Goal: Book appointment/travel/reservation

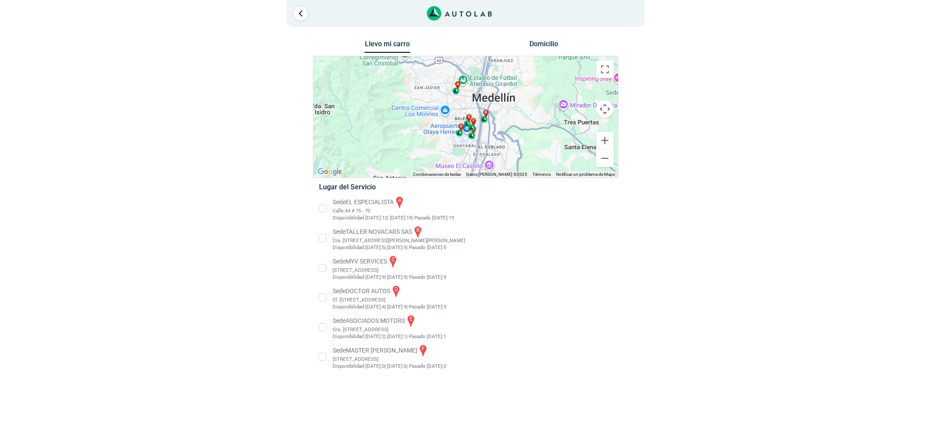
click at [354, 211] on li "Sede EL ESPECIALISTA a Calle 44 # 75 - 70 Disponibilidad [DATE]: 12 | [DATE]: 1…" at bounding box center [465, 208] width 306 height 26
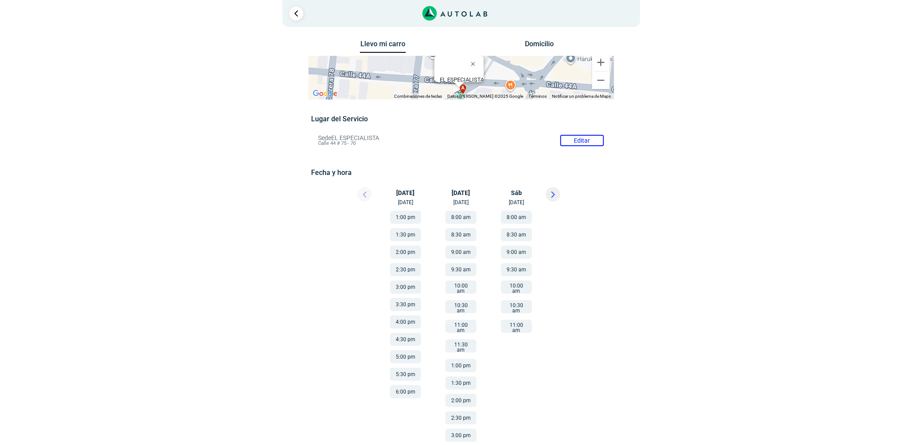
click at [555, 191] on button at bounding box center [553, 194] width 14 height 14
click at [555, 190] on button at bounding box center [553, 194] width 14 height 14
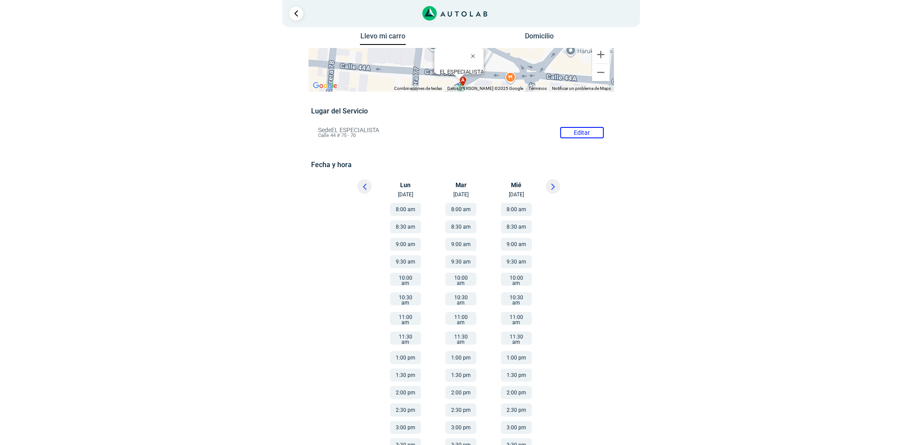
scroll to position [105, 0]
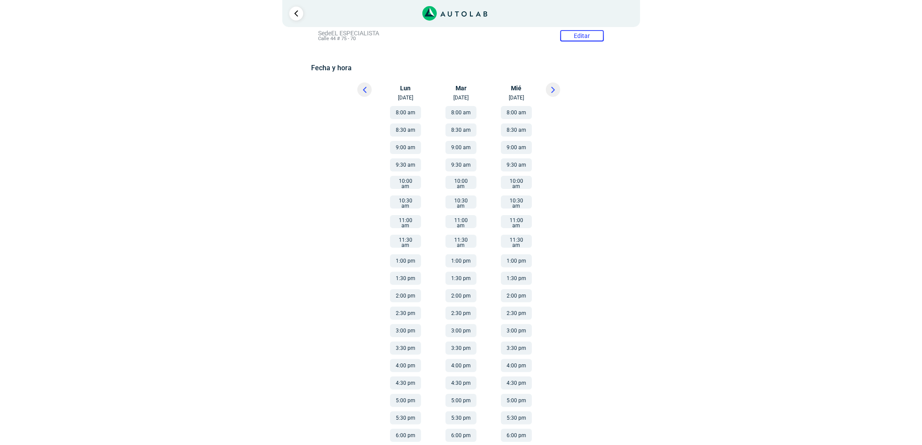
click at [412, 272] on button "1:30 pm" at bounding box center [405, 278] width 31 height 13
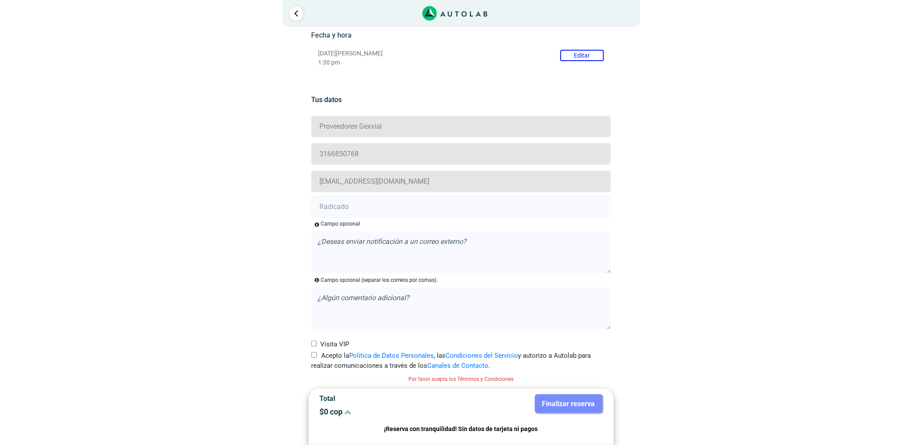
click at [324, 357] on label "Acepto la Política de Datos Personales , las Condiciones del Servicio y autoriz…" at bounding box center [461, 361] width 300 height 20
click at [317, 357] on input "Acepto la Política de Datos Personales , las Condiciones del Servicio y autoriz…" at bounding box center [314, 355] width 6 height 6
checkbox input "true"
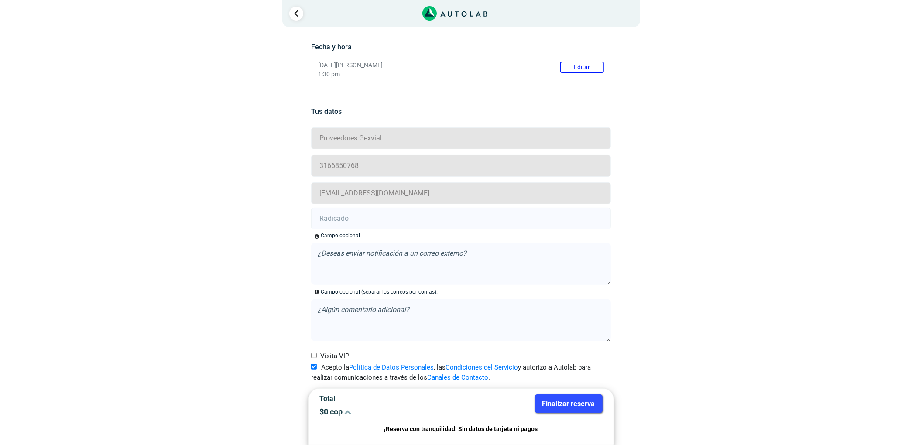
scroll to position [127, 0]
click at [351, 224] on input "text" at bounding box center [461, 219] width 300 height 22
click at [339, 217] on input "text" at bounding box center [461, 219] width 300 height 22
paste input "20904600"
click at [401, 213] on input "20904600 -" at bounding box center [461, 219] width 300 height 22
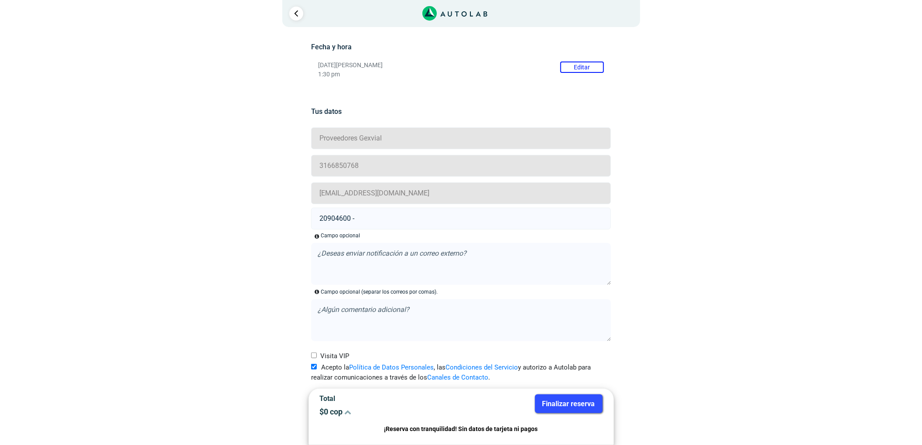
paste input "20904611"
click at [405, 216] on input "20904600 - 20904611 -" at bounding box center [461, 219] width 300 height 22
paste input "20904609"
type input "20904600 - 20904611 - 20904609"
click at [562, 414] on div "Finalizar reserva" at bounding box center [535, 408] width 148 height 29
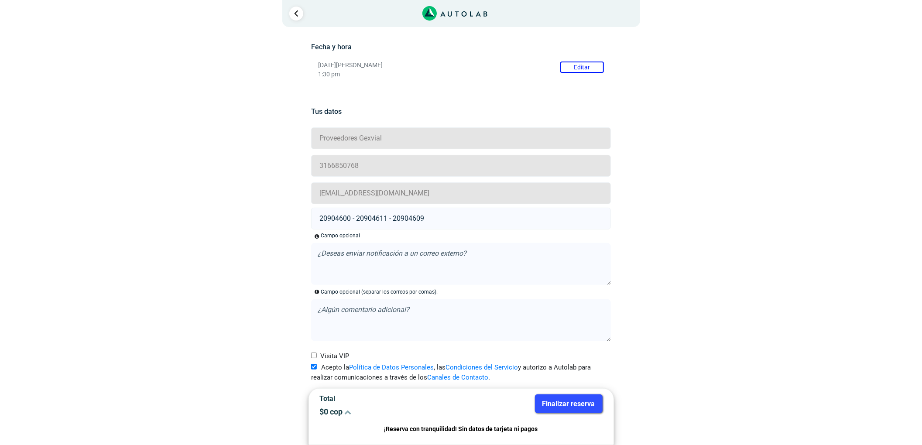
click at [564, 410] on button "Finalizar reserva" at bounding box center [569, 403] width 68 height 19
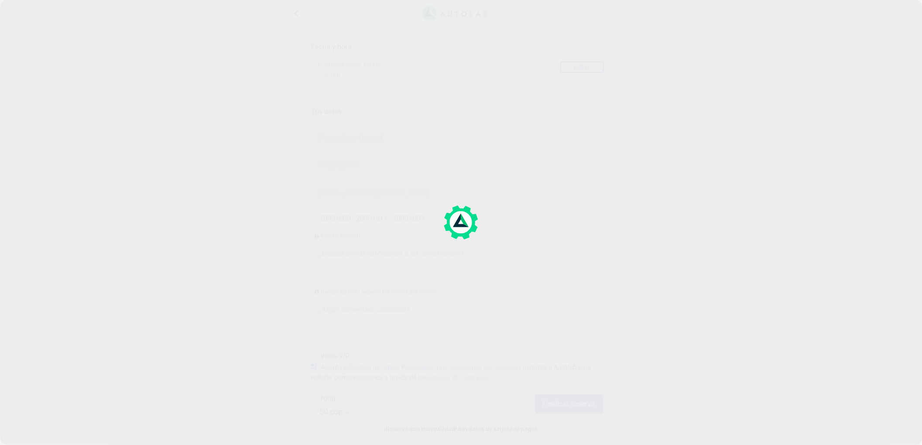
scroll to position [0, 0]
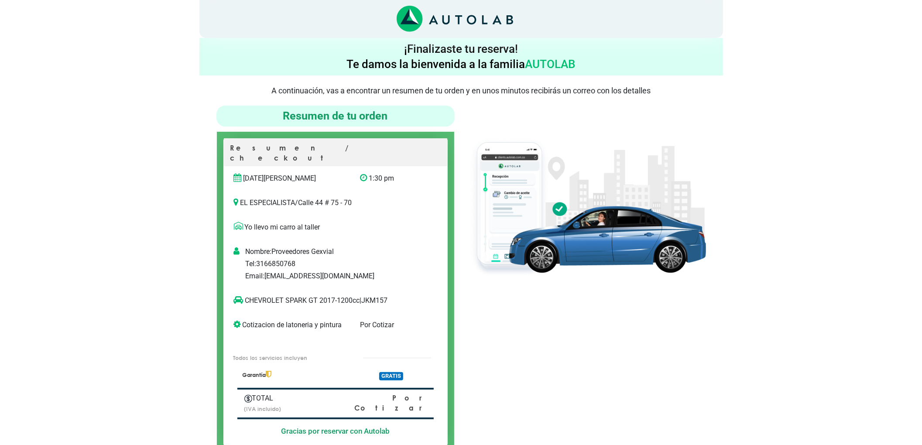
click at [380, 288] on div "CHEVROLET SPARK GT 2017-1200cc | JKM157" at bounding box center [335, 300] width 223 height 24
click at [379, 295] on p "CHEVROLET SPARK GT 2017-1200cc | JKM157" at bounding box center [326, 300] width 185 height 10
click at [378, 295] on p "CHEVROLET SPARK GT 2017-1200cc | JKM157" at bounding box center [326, 300] width 185 height 10
drag, startPoint x: 316, startPoint y: 291, endPoint x: 246, endPoint y: 294, distance: 70.3
click at [246, 295] on p "CHEVROLET SPARK GT 2017-1200cc | JKM157" at bounding box center [326, 300] width 185 height 10
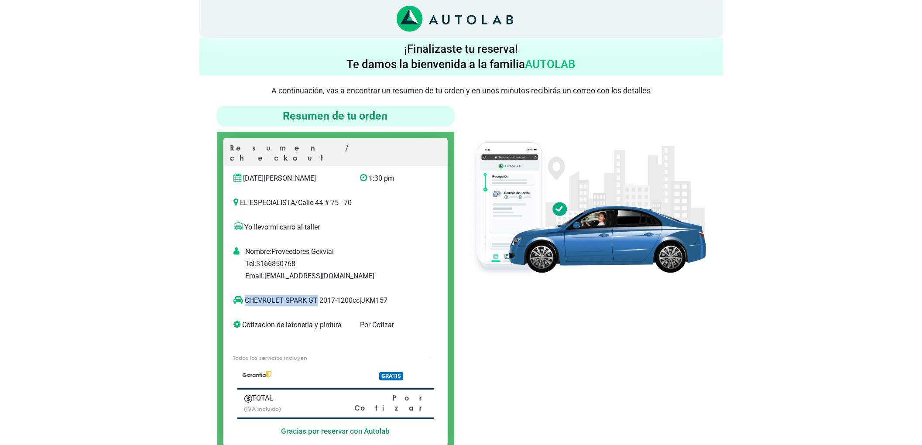
copy p "CHEVROLET SPARK GT"
drag, startPoint x: 736, startPoint y: 406, endPoint x: 681, endPoint y: 381, distance: 60.3
click at [736, 404] on div "× ¡Reserva tranquilo! Sin datos de tarjeta ni pagos Aquí puedes ver tus servici…" at bounding box center [461, 417] width 922 height 835
